Goal: Information Seeking & Learning: Learn about a topic

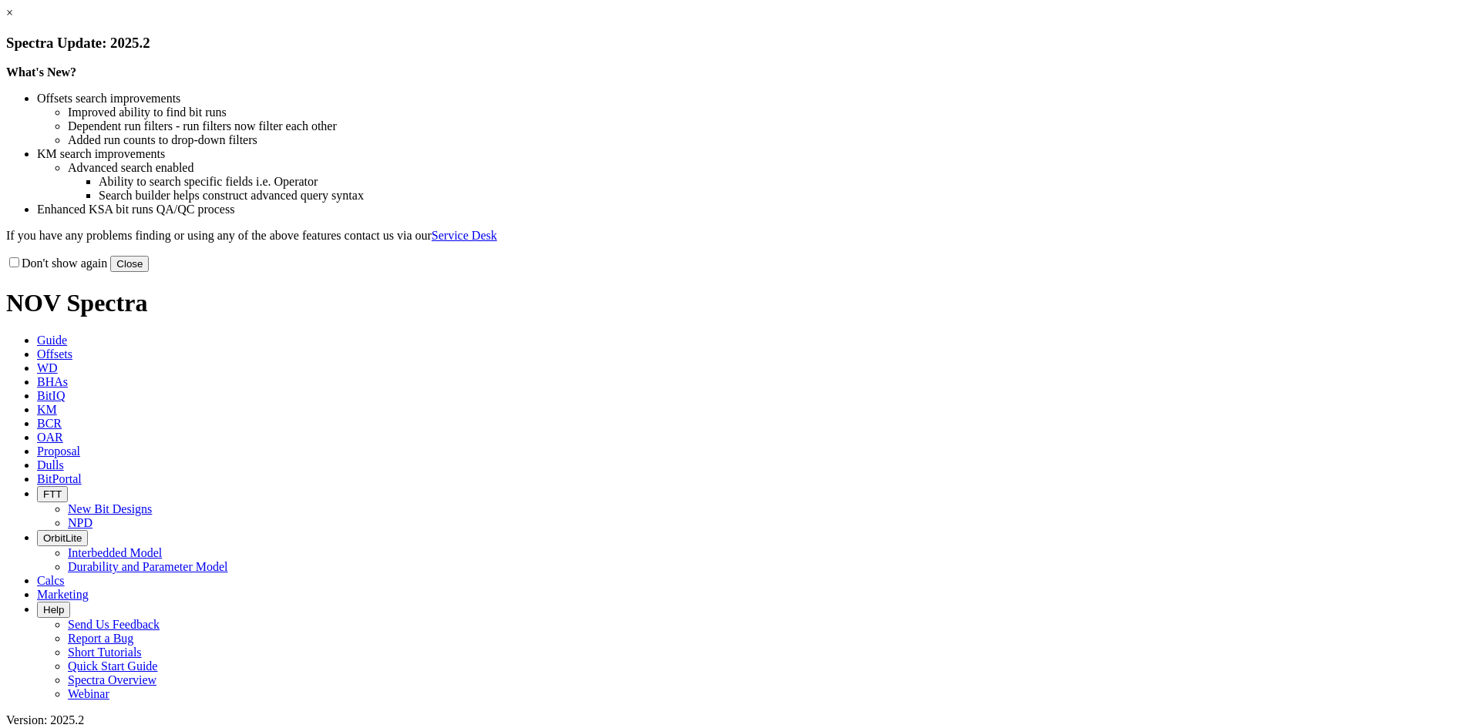
drag, startPoint x: 1078, startPoint y: 119, endPoint x: 1070, endPoint y: 119, distance: 7.7
click at [13, 19] on link "×" at bounding box center [9, 12] width 7 height 13
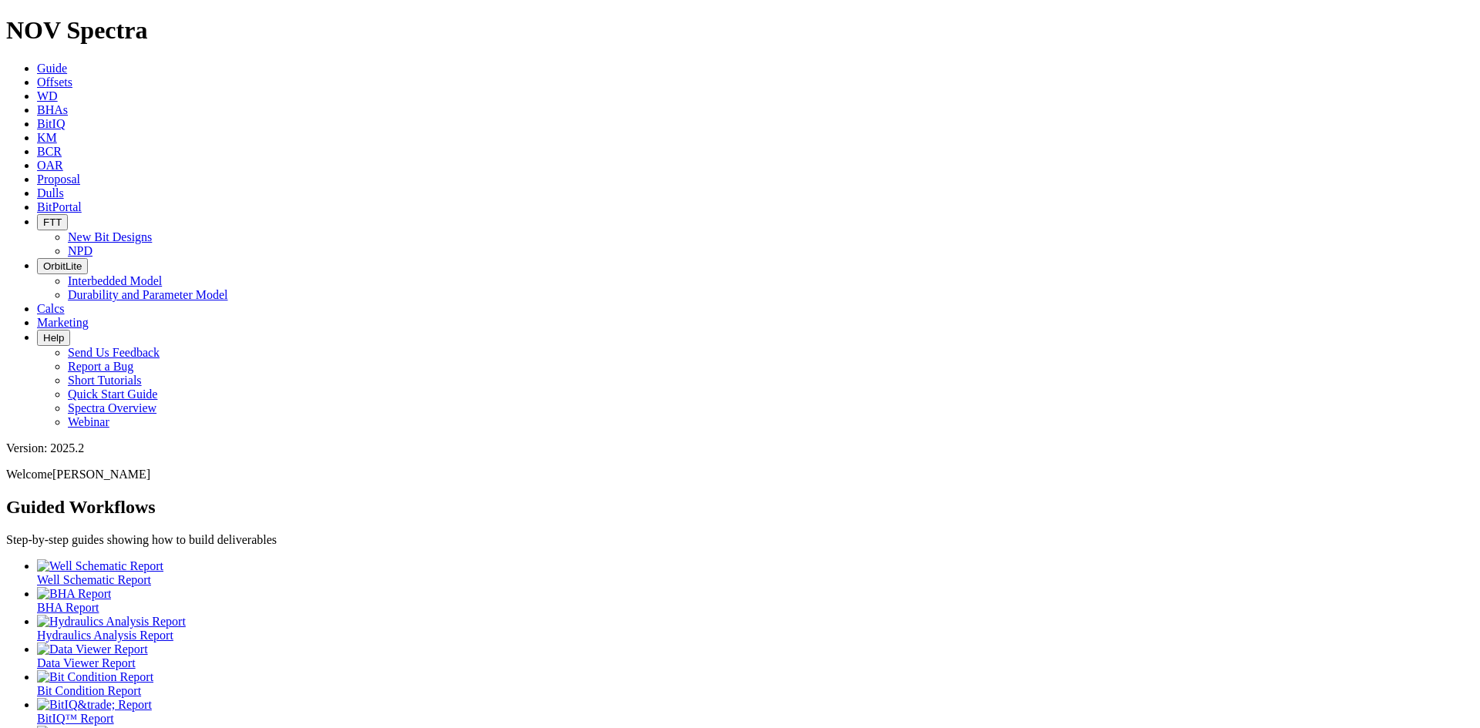
click at [72, 76] on link "Offsets" at bounding box center [54, 82] width 35 height 13
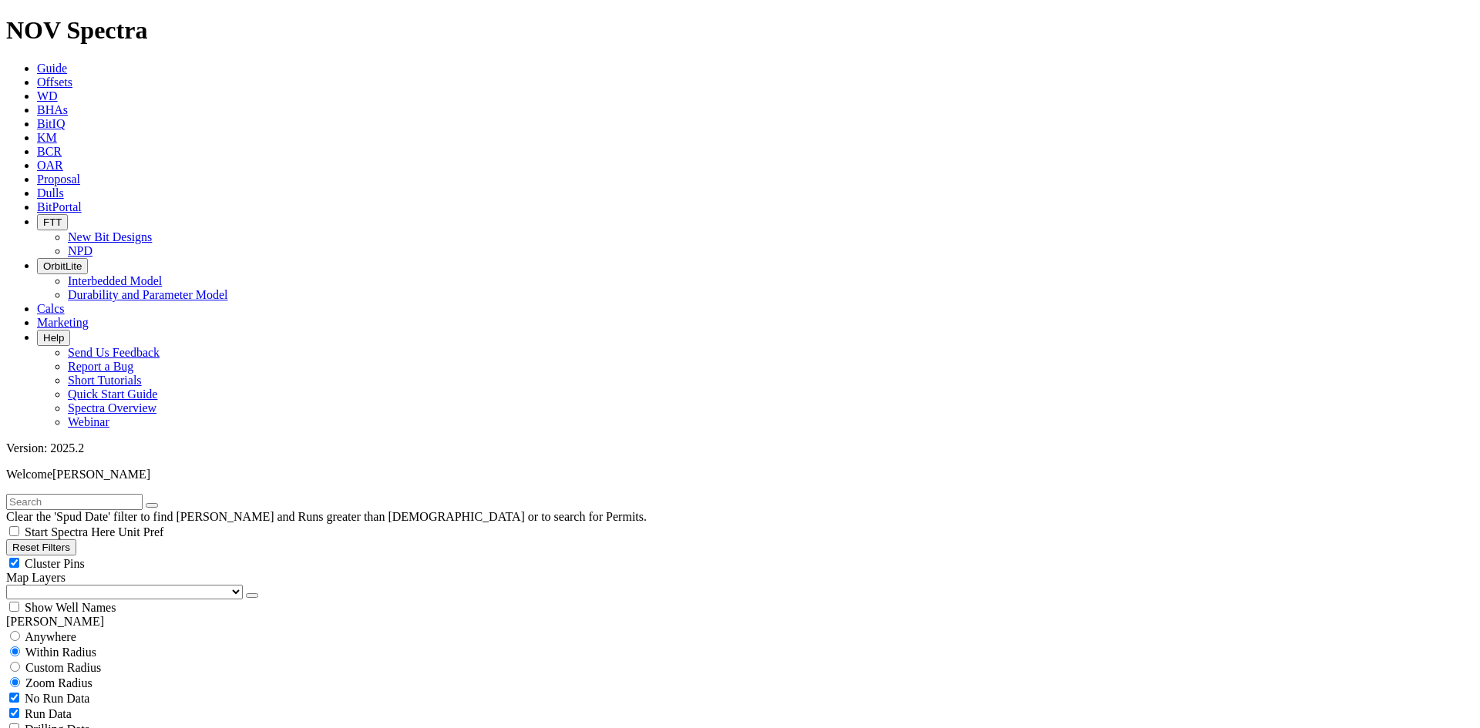
click at [246, 593] on button "button" at bounding box center [252, 595] width 12 height 5
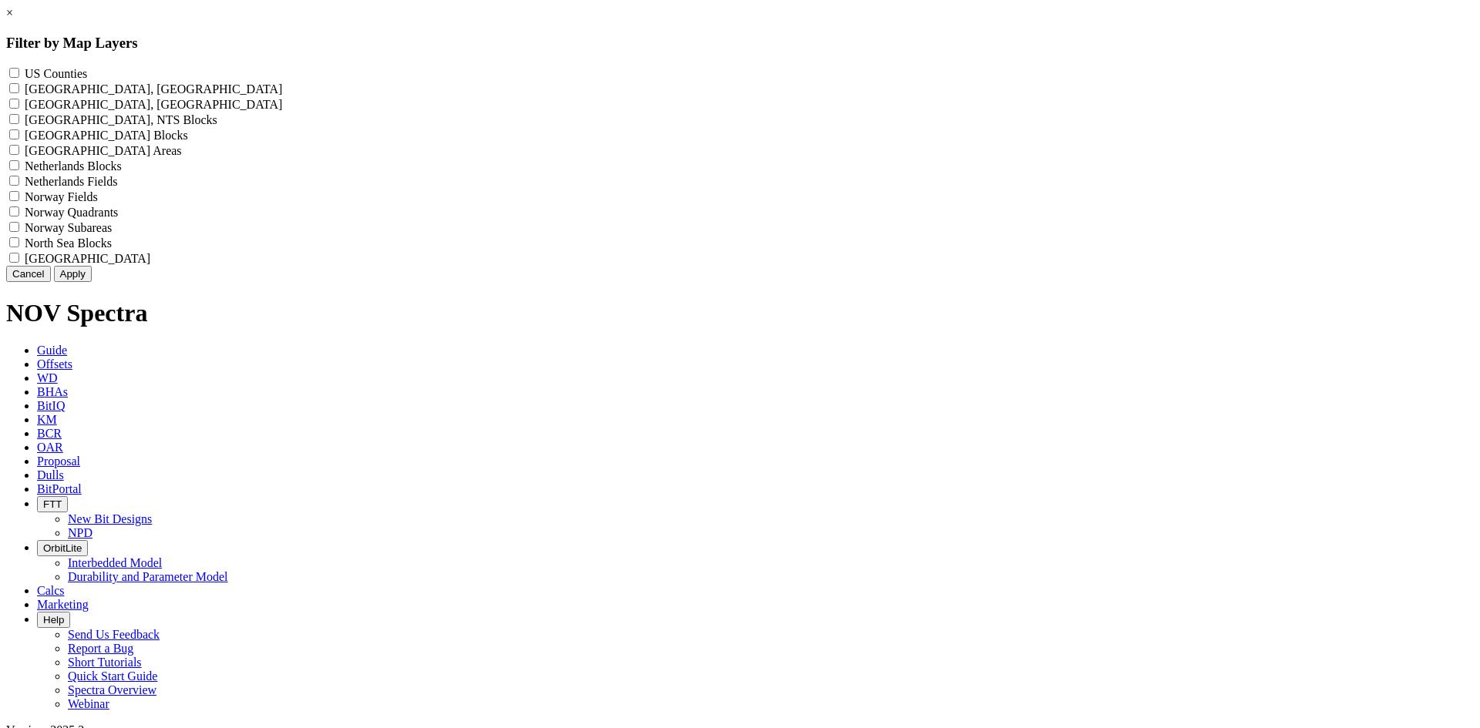
click at [647, 73] on div "US Counties - ()" at bounding box center [739, 73] width 1467 height 15
click at [19, 73] on Counties "US Counties - ()" at bounding box center [14, 73] width 10 height 10
checkbox Counties "true"
click at [92, 282] on button "Apply" at bounding box center [73, 274] width 38 height 16
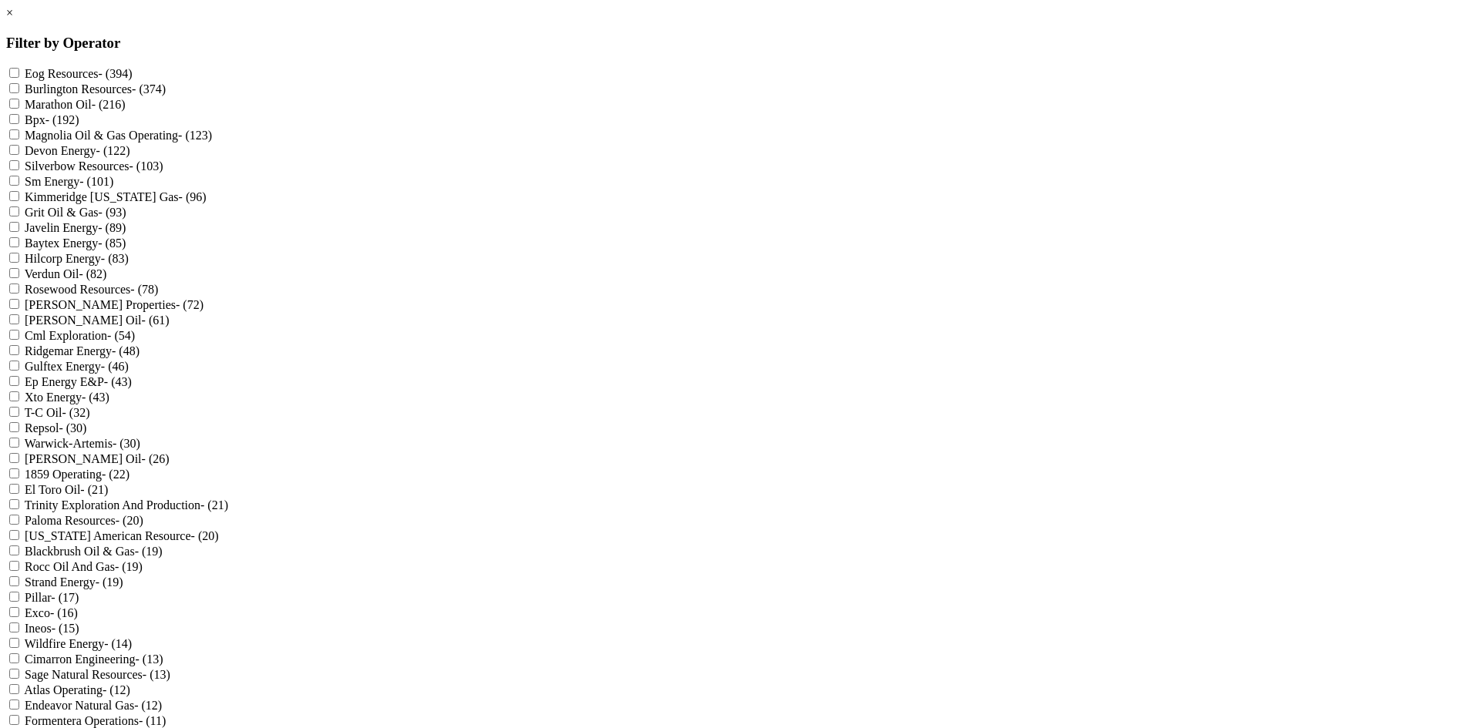
click at [113, 188] on label "Sm Energy - (101)" at bounding box center [69, 181] width 89 height 13
click at [19, 186] on Energy "Sm Energy - (101)" at bounding box center [14, 181] width 10 height 10
checkbox Energy "true"
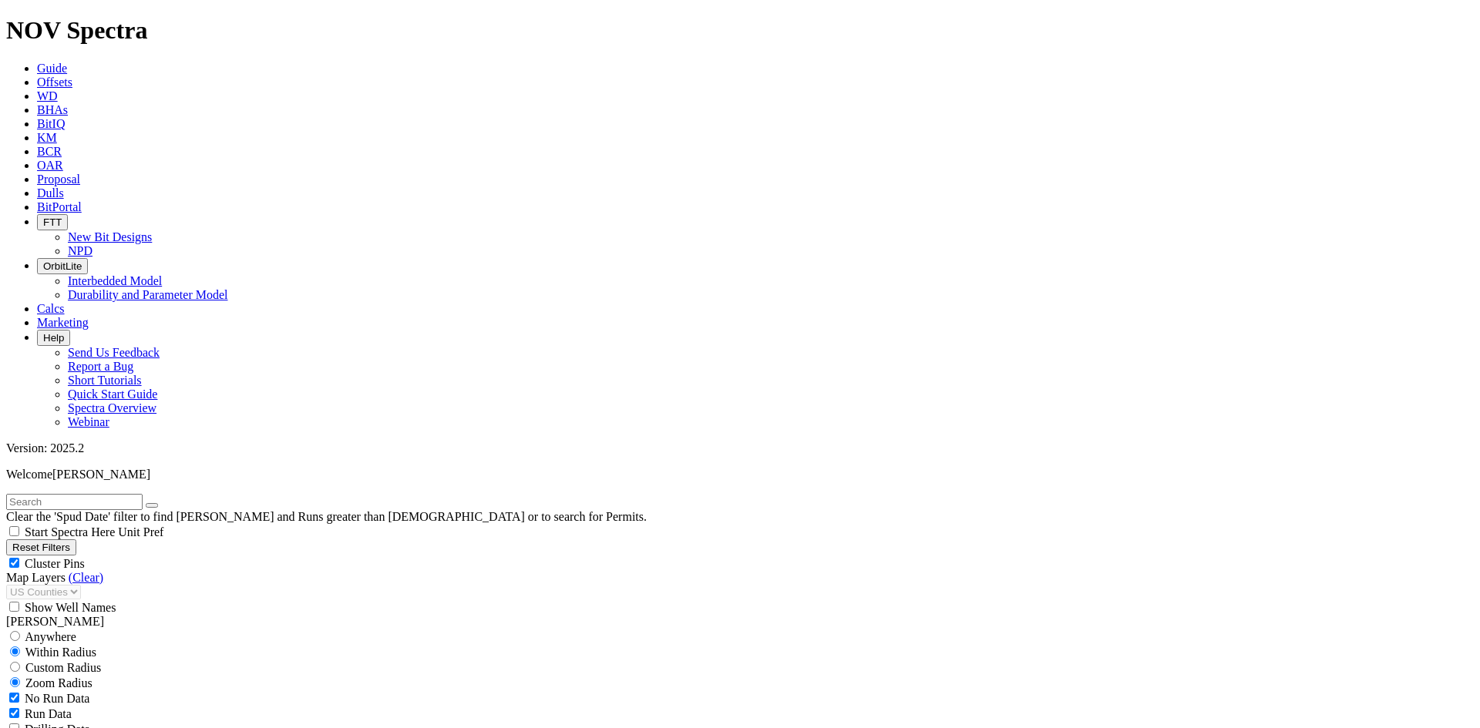
click at [85, 557] on span "Cluster Pins" at bounding box center [55, 563] width 60 height 13
checkbox input "false"
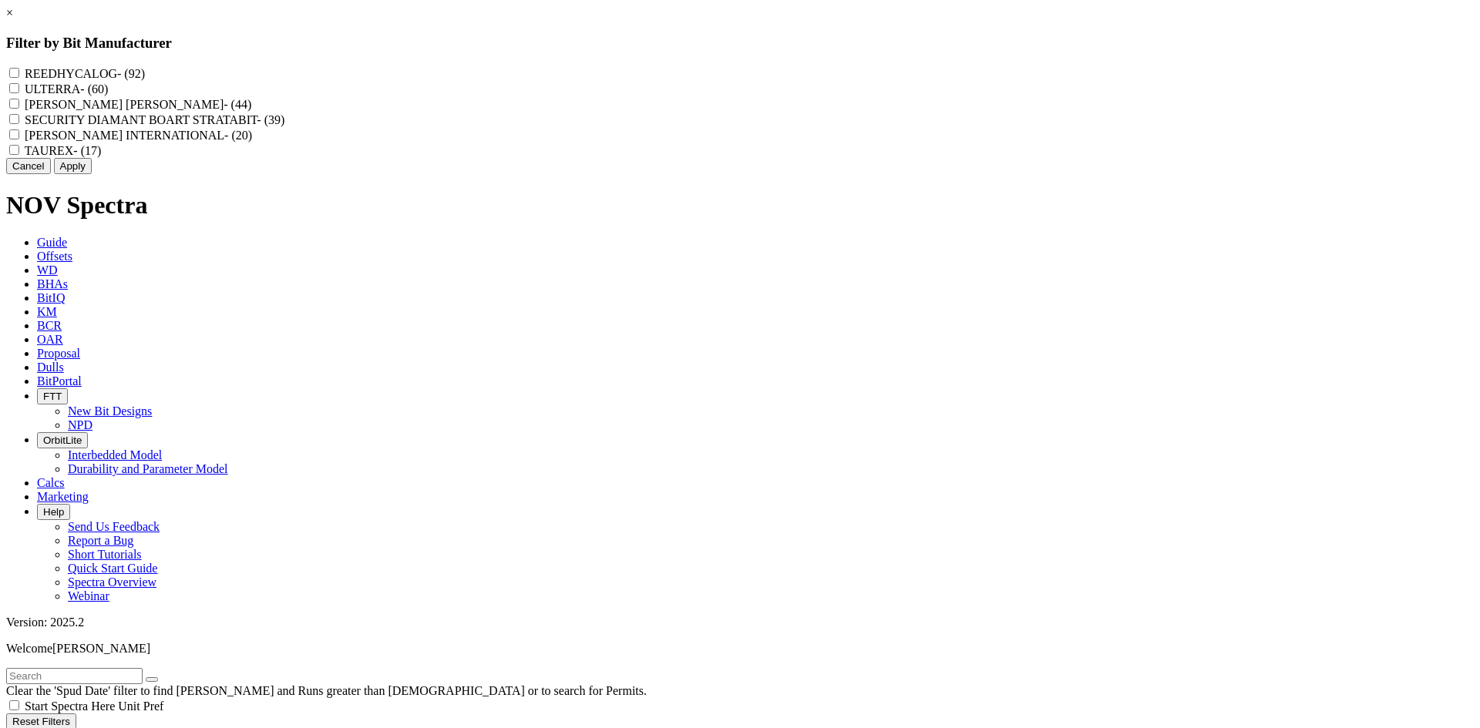
click at [19, 72] on input "REEDHYCALOG - (92)" at bounding box center [14, 73] width 10 height 10
checkbox input "true"
click at [19, 93] on input "ULTERRA - (60)" at bounding box center [14, 88] width 10 height 10
checkbox input "true"
click at [251, 111] on label "[PERSON_NAME] [PERSON_NAME] - (44)" at bounding box center [138, 104] width 227 height 13
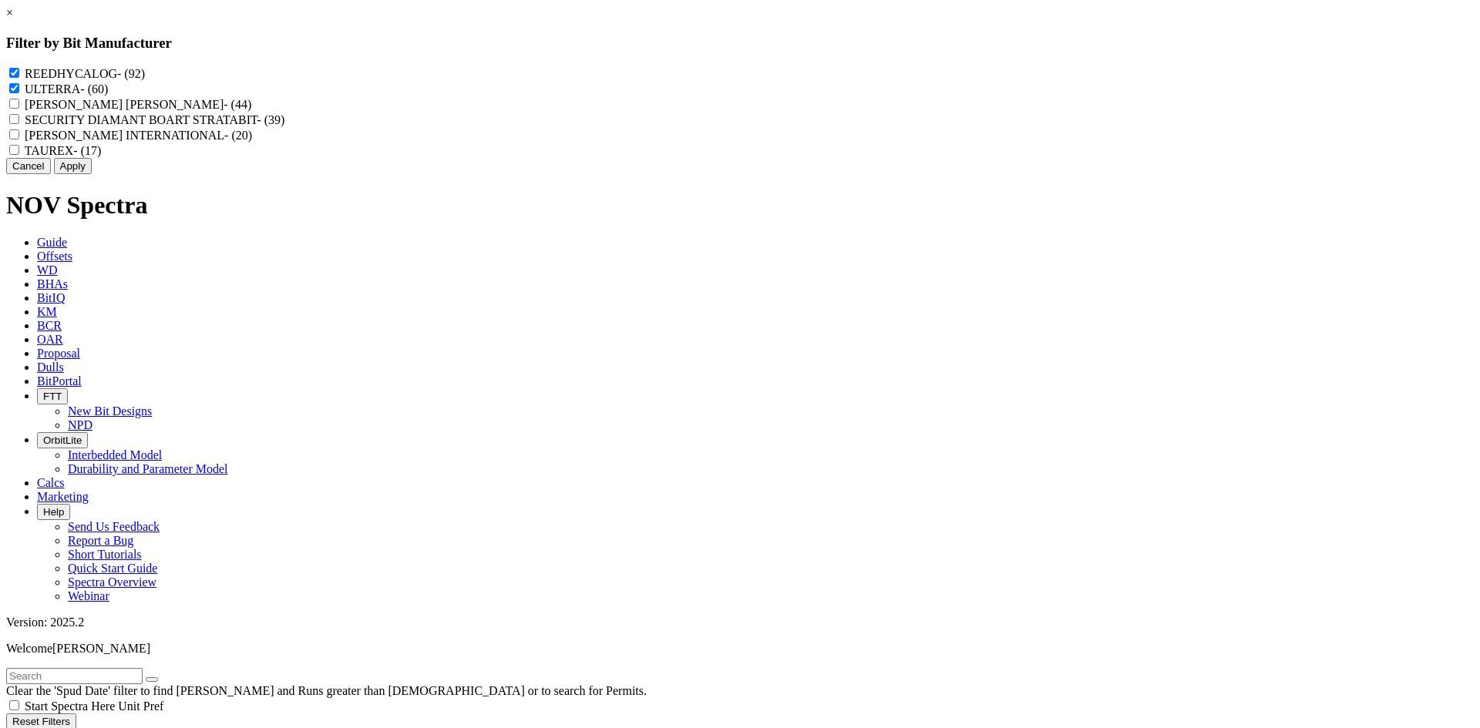
click at [19, 109] on CHRISTENSEN "[PERSON_NAME] [PERSON_NAME] - (44)" at bounding box center [14, 104] width 10 height 10
checkbox CHRISTENSEN "true"
click at [19, 124] on STRATABIT "SECURITY DIAMANT BOART STRATABIT - (39)" at bounding box center [14, 119] width 10 height 10
checkbox STRATABIT "true"
click at [19, 139] on INTERNATIONAL "[PERSON_NAME] INTERNATIONAL - (20)" at bounding box center [14, 134] width 10 height 10
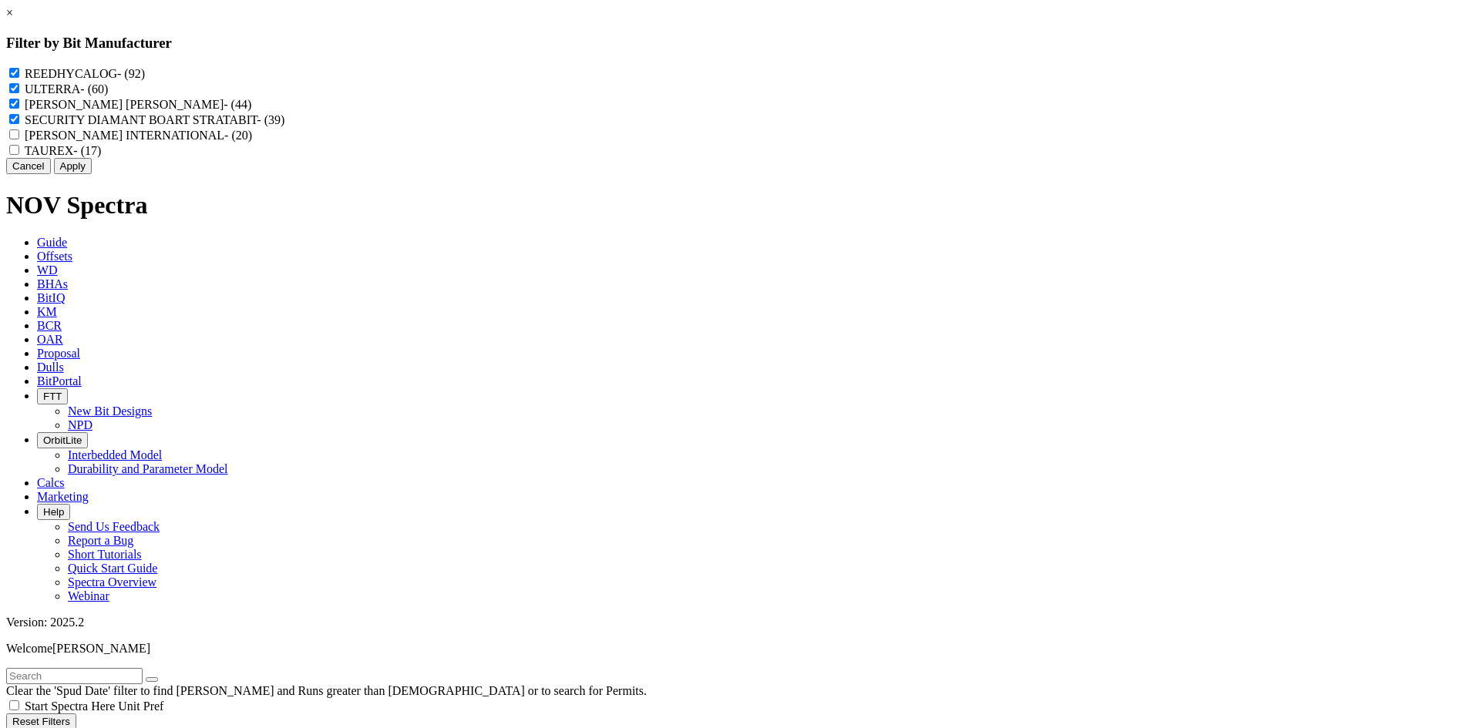
checkbox INTERNATIONAL "true"
click at [19, 155] on input "TAUREX - (17)" at bounding box center [14, 150] width 10 height 10
checkbox input "true"
click at [13, 19] on link "×" at bounding box center [9, 12] width 7 height 13
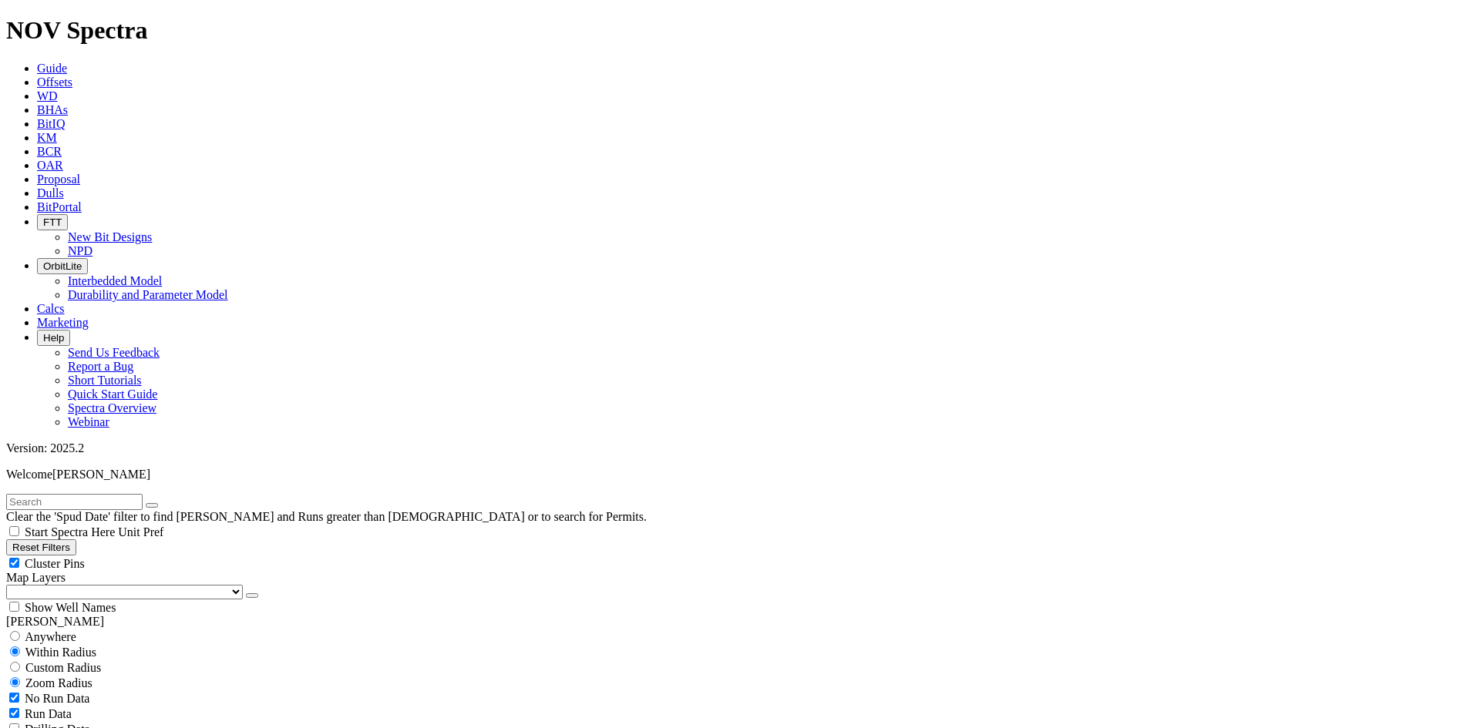
click at [85, 557] on span "Cluster Pins" at bounding box center [55, 563] width 60 height 13
checkbox input "false"
select select
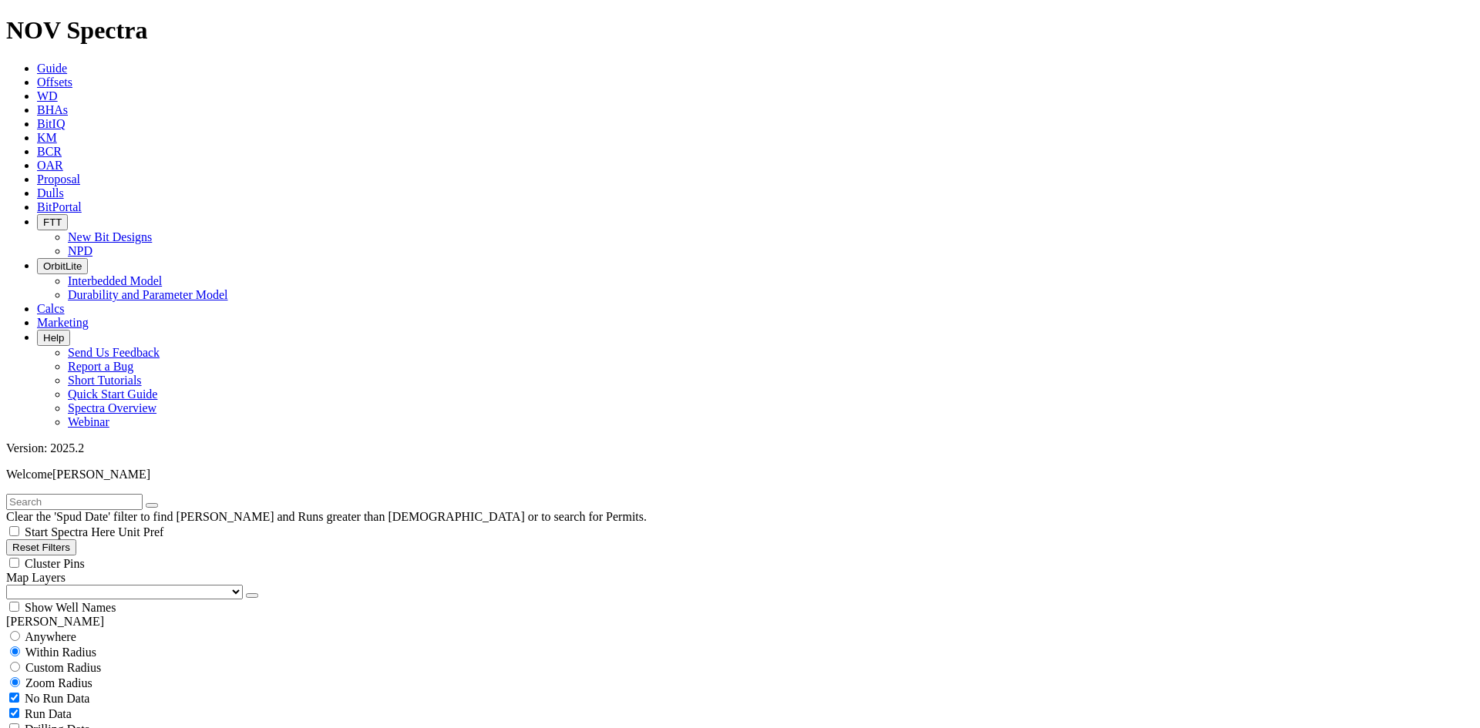
scroll to position [38092, 0]
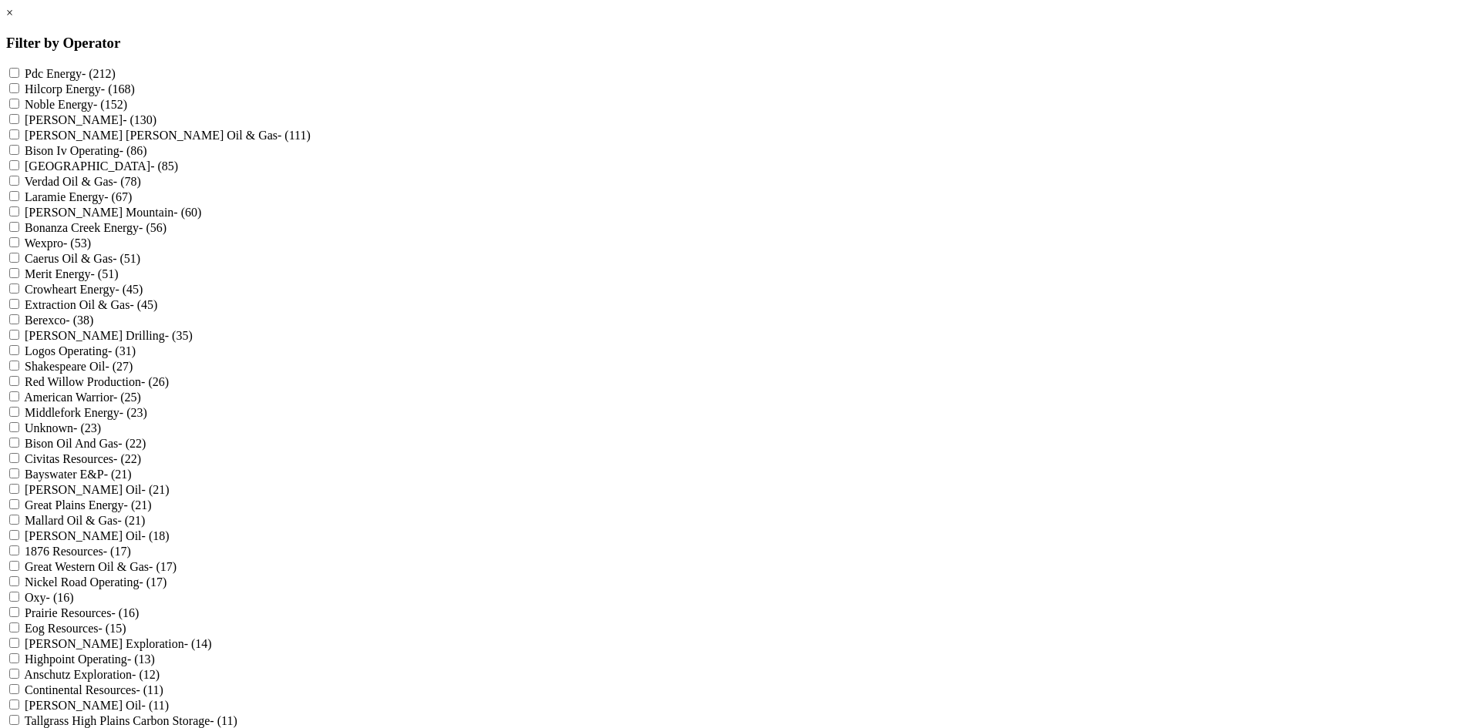
scroll to position [1525, 0]
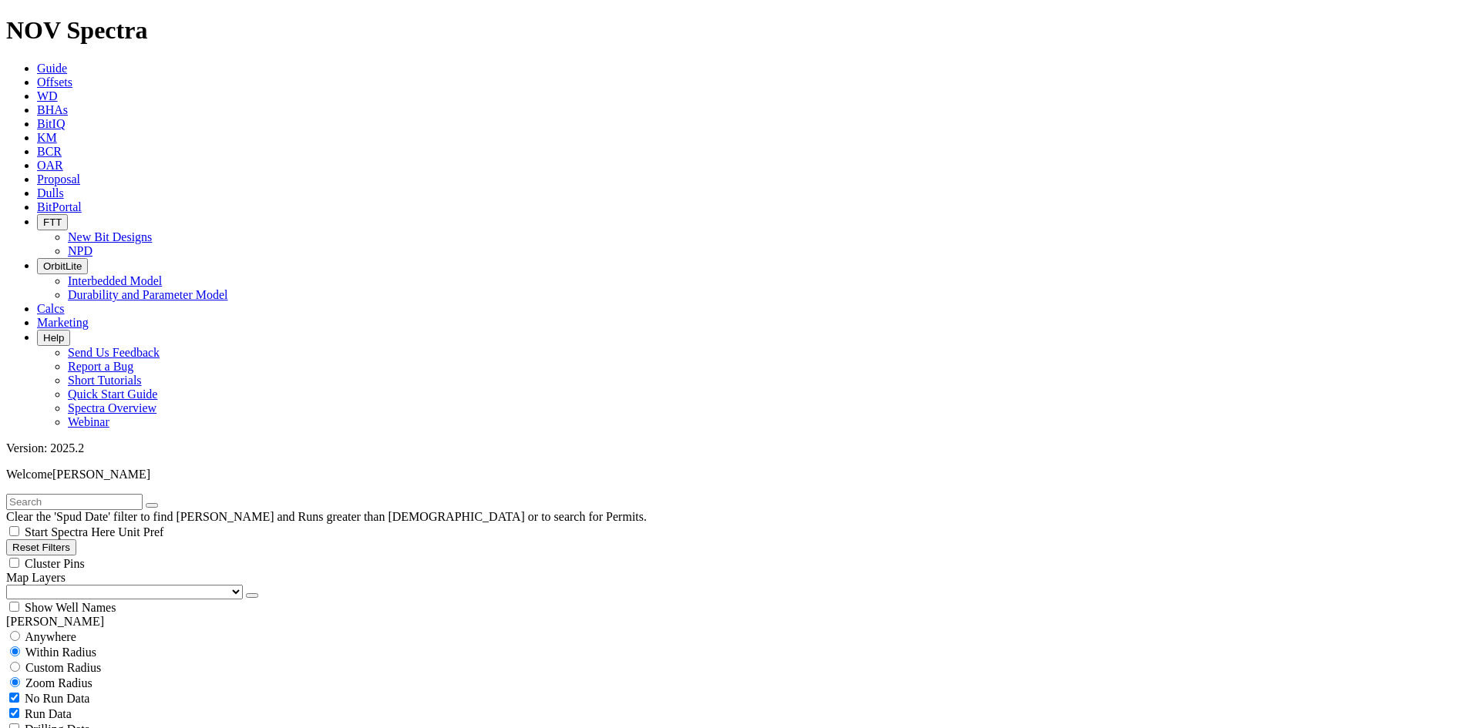
scroll to position [49987, 0]
